Goal: Information Seeking & Learning: Learn about a topic

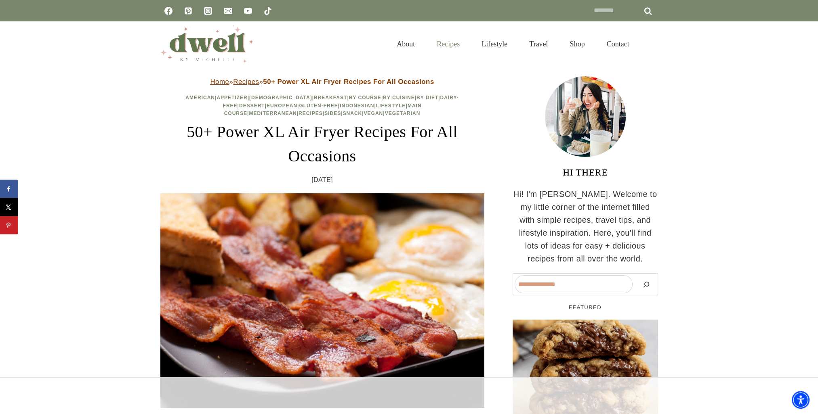
click at [443, 45] on link "Recipes" at bounding box center [448, 44] width 45 height 26
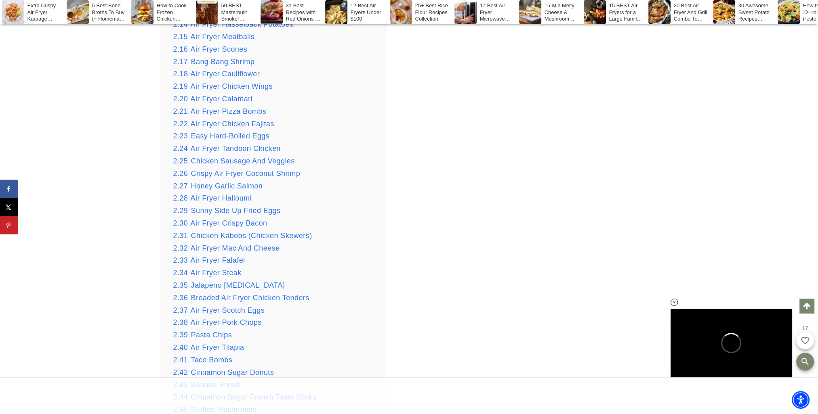
scroll to position [1610, 0]
